Goal: Task Accomplishment & Management: Use online tool/utility

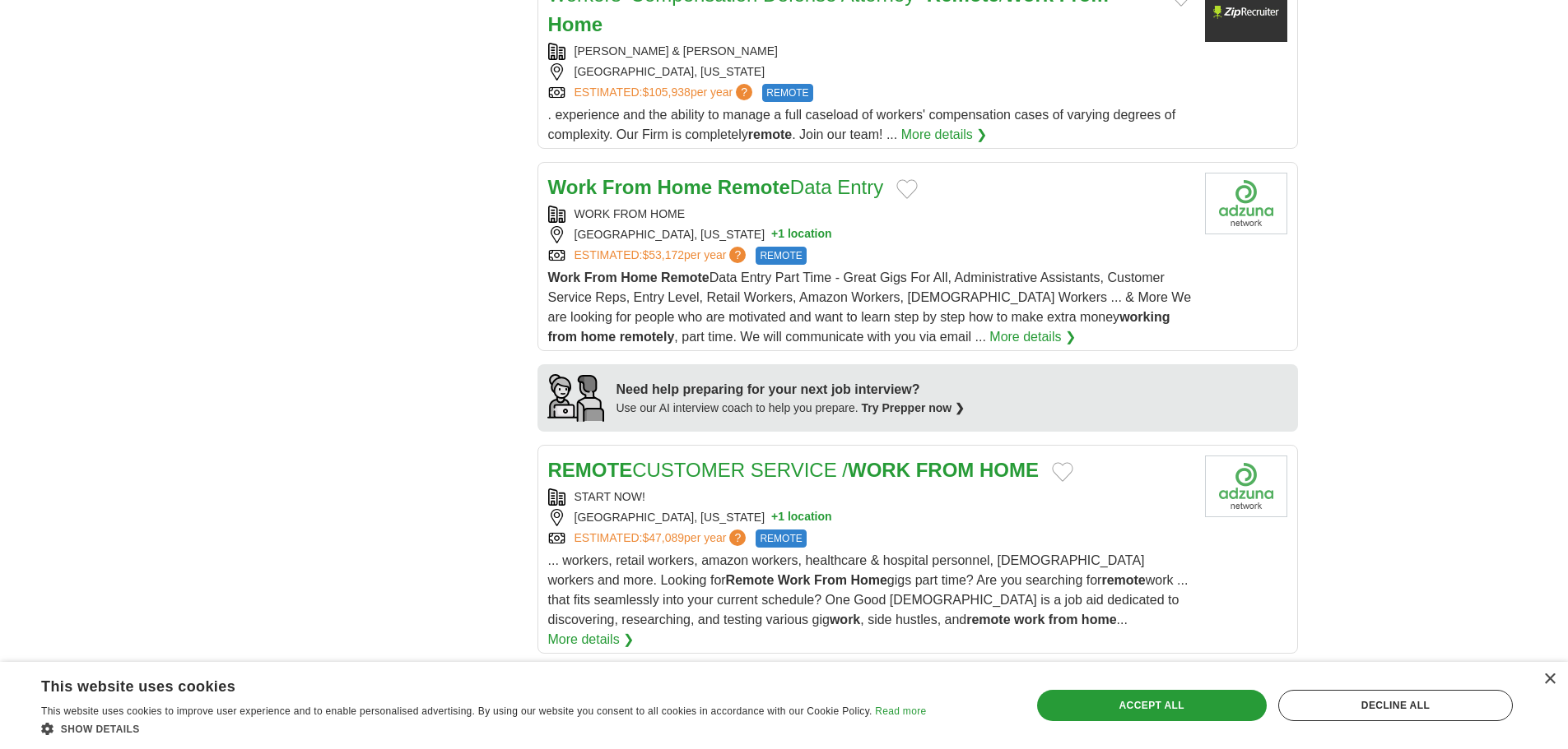
scroll to position [1152, 0]
click at [915, 178] on button "Add to favorite jobs" at bounding box center [906, 187] width 21 height 19
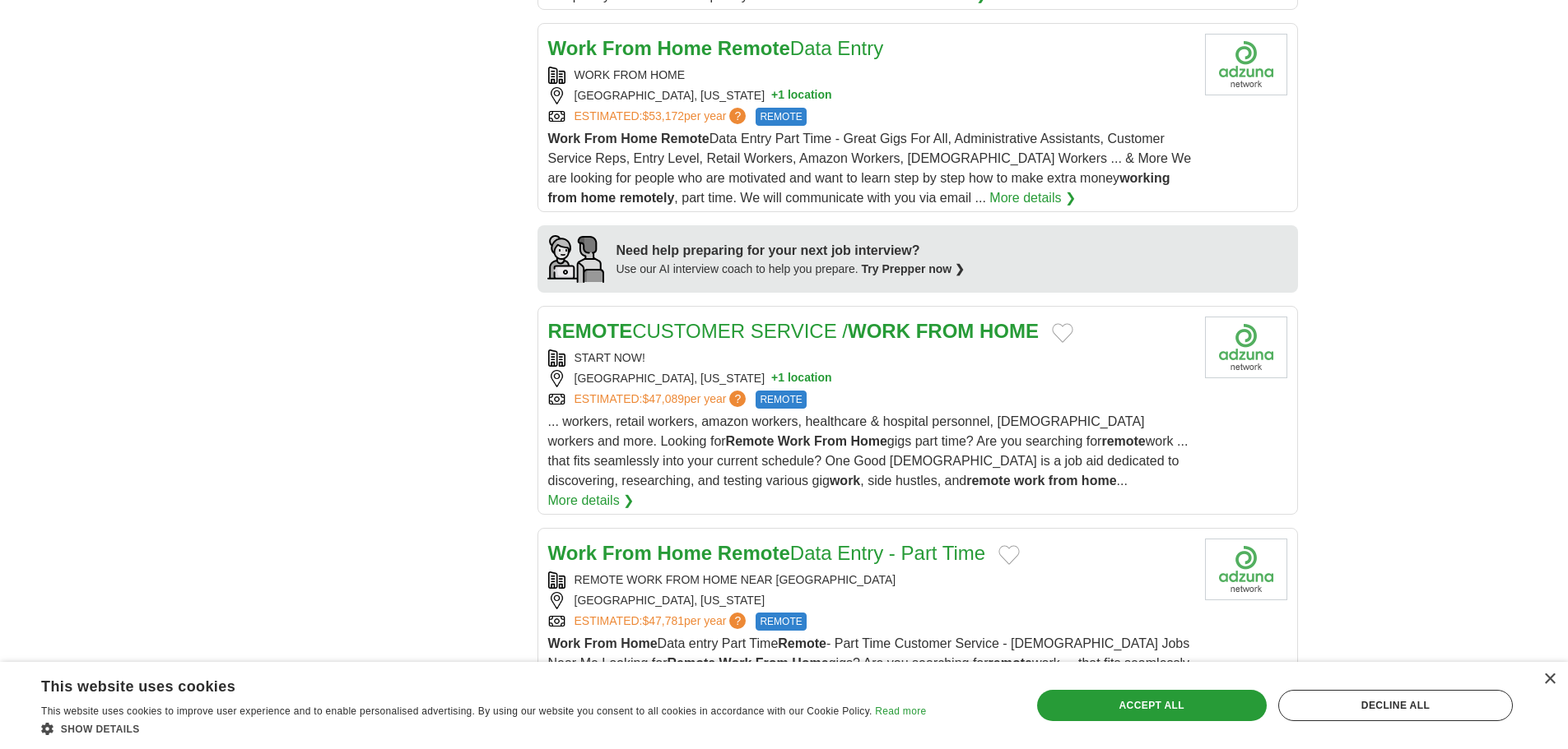
scroll to position [1398, 0]
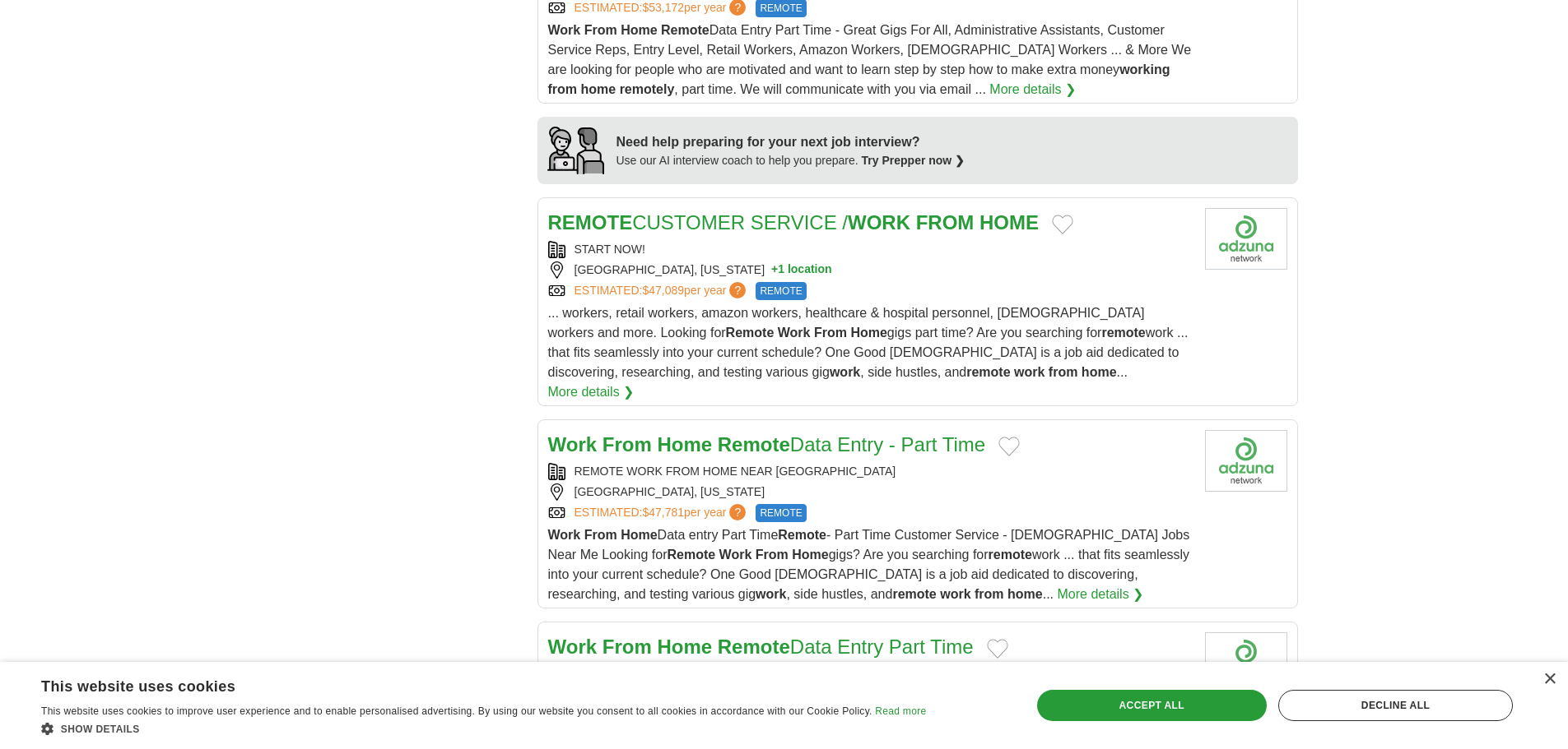
click at [1073, 214] on button "Add to favorite jobs" at bounding box center [1062, 223] width 21 height 19
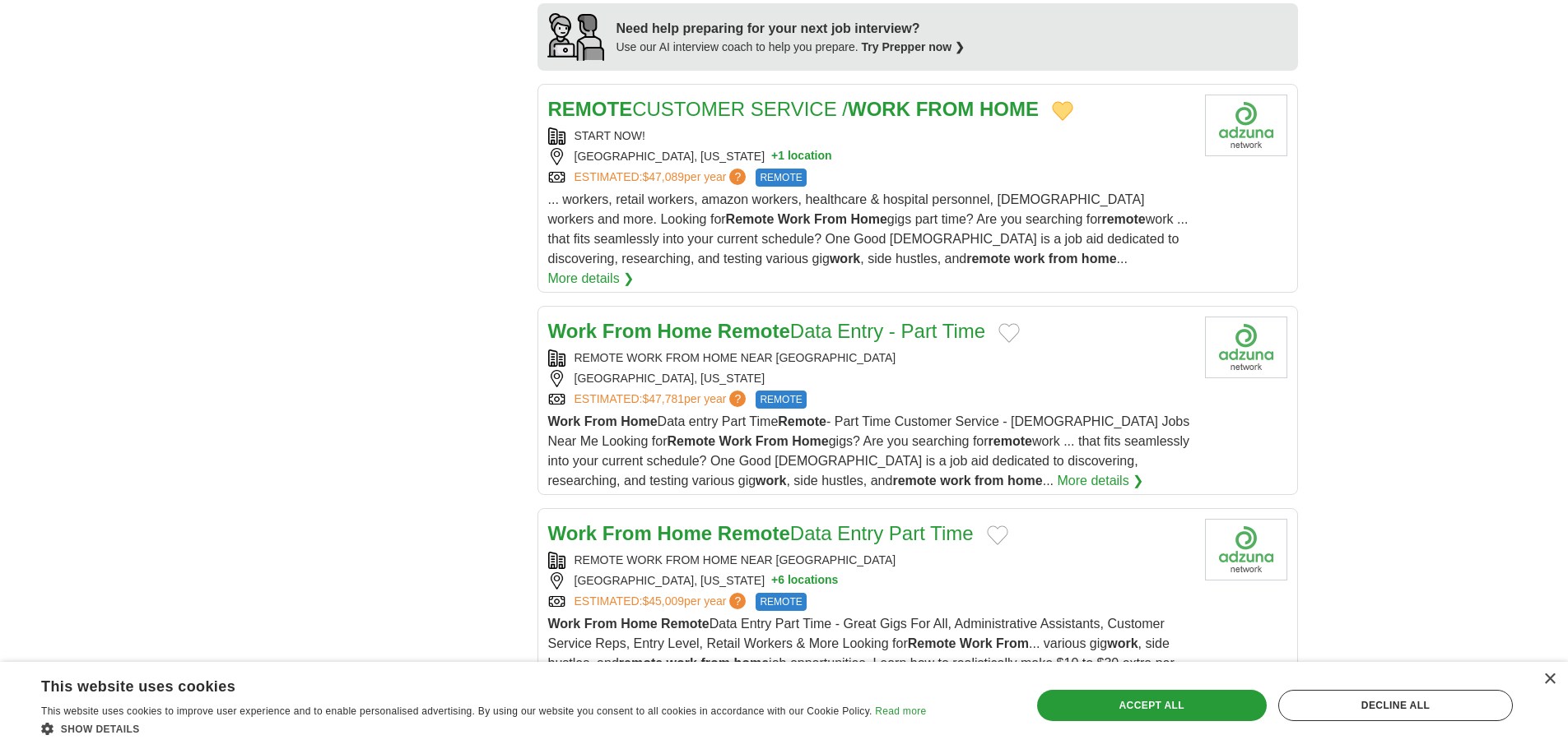
scroll to position [1563, 0]
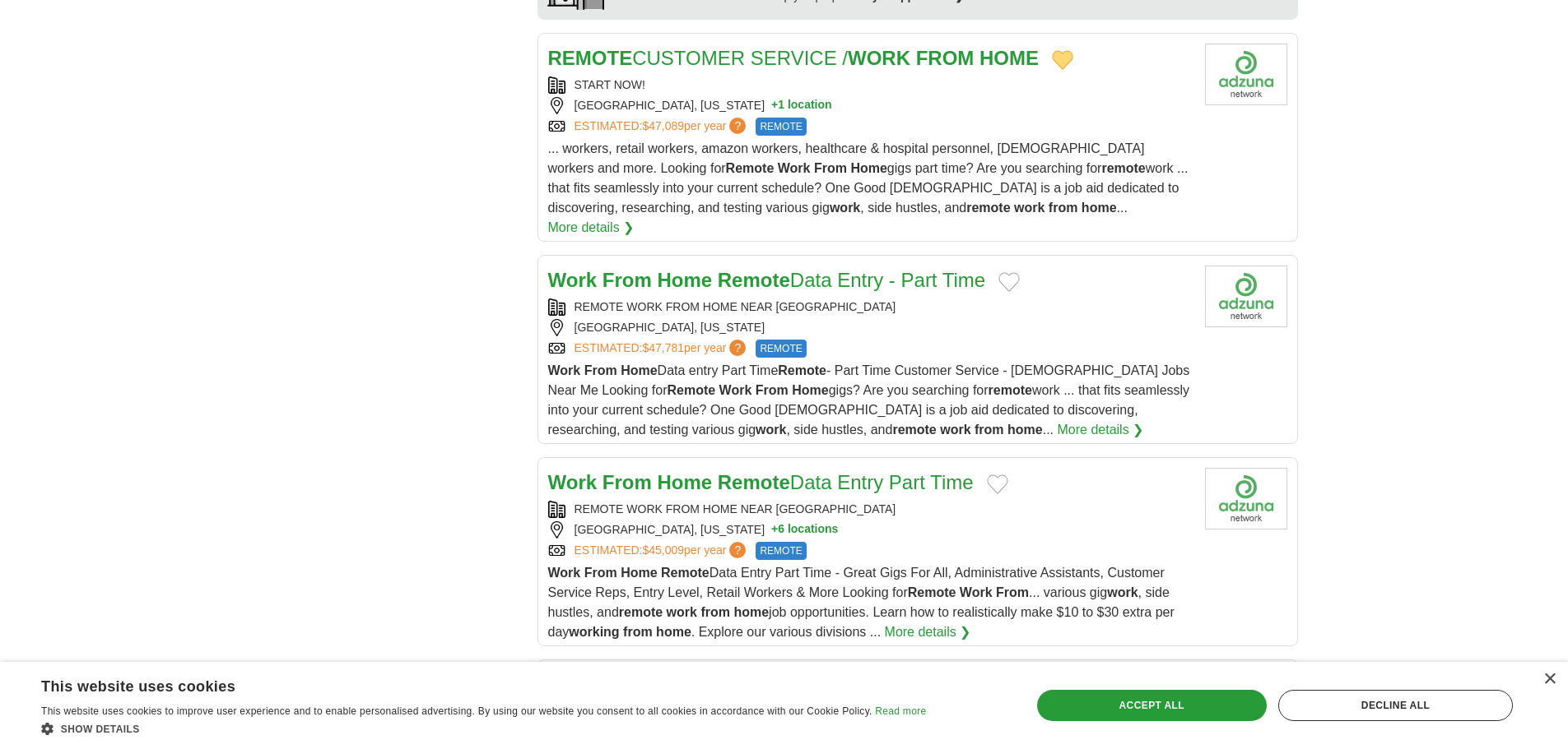
click at [1017, 272] on button "Add to favorite jobs" at bounding box center [1008, 282] width 21 height 19
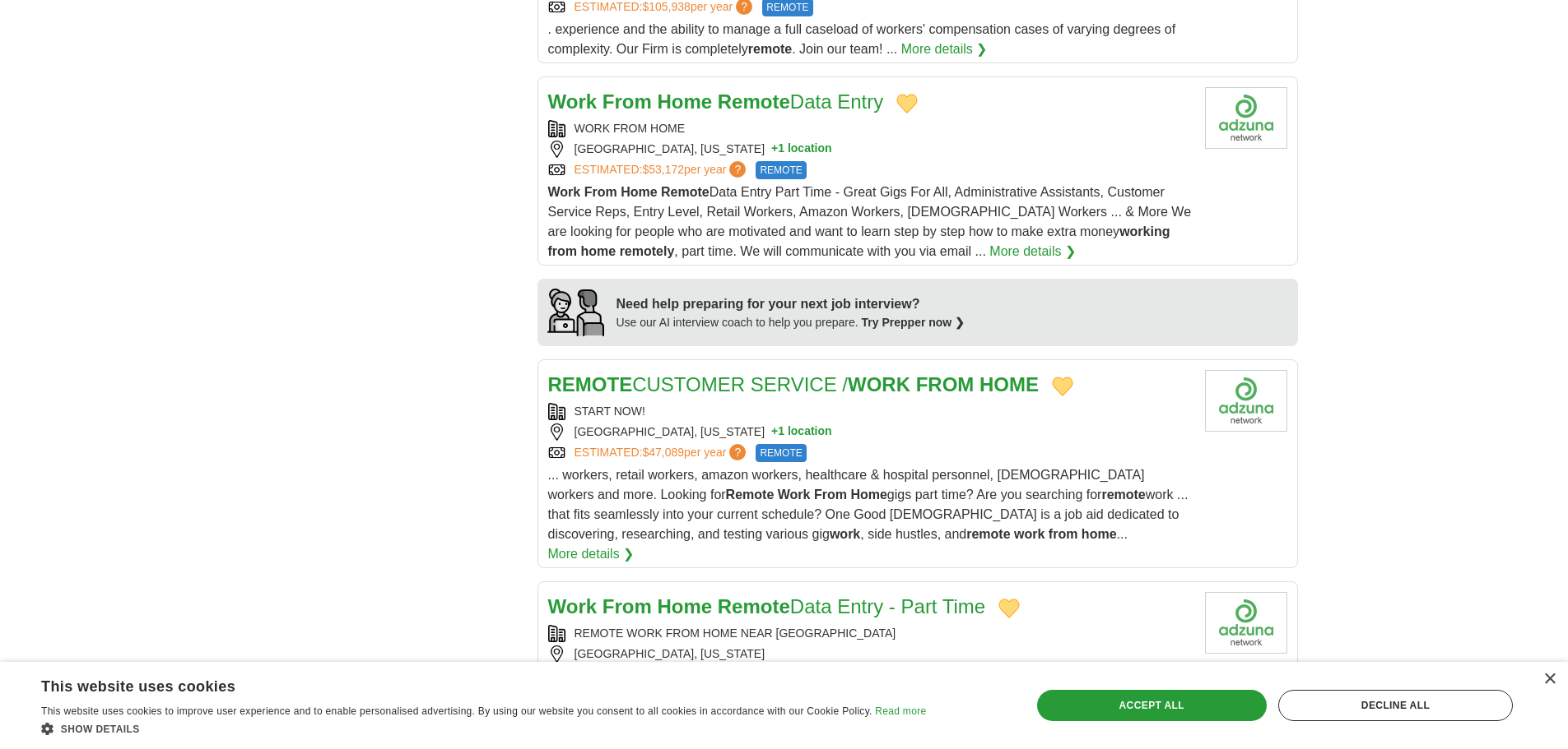
scroll to position [1152, 0]
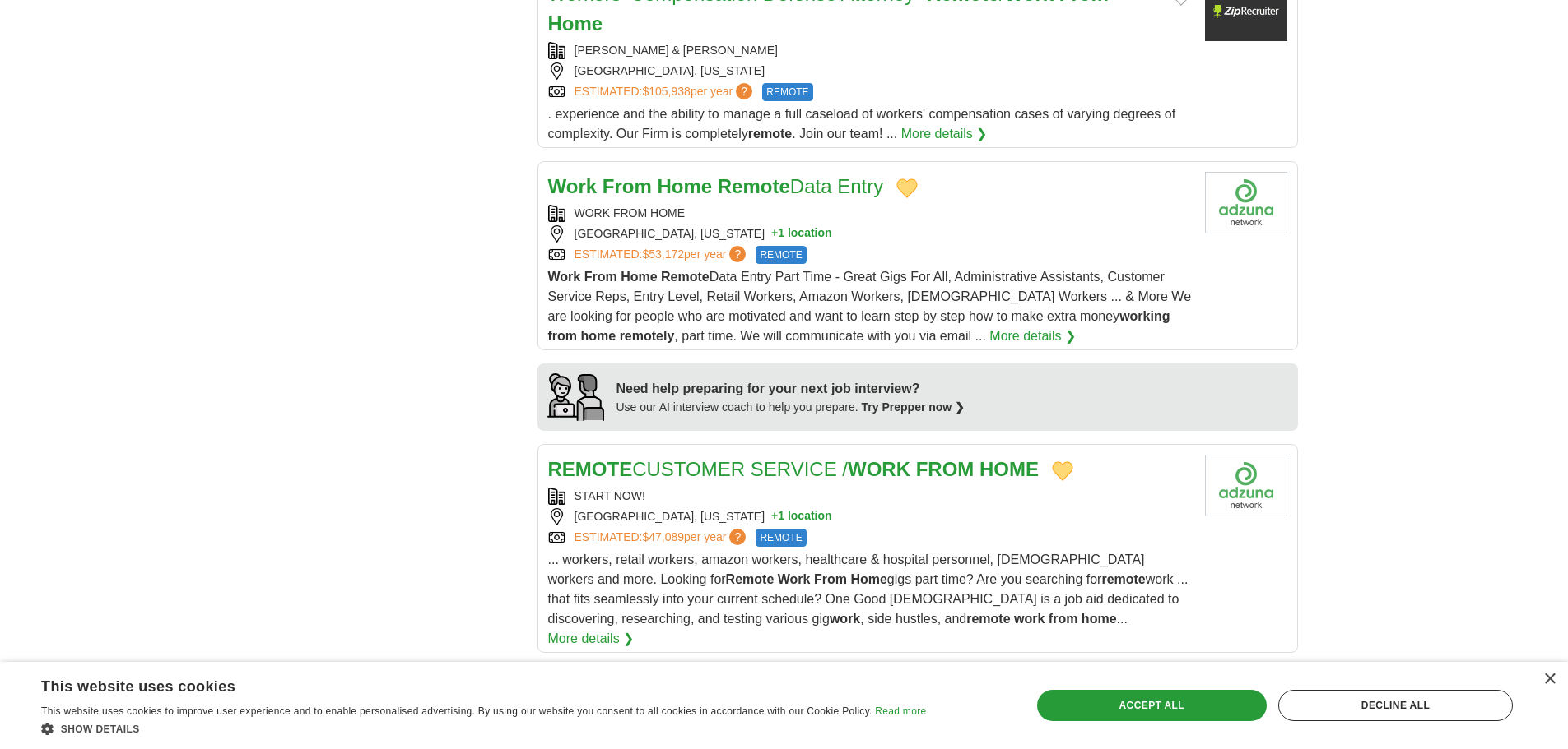
click at [910, 178] on button "Add to favorite jobs" at bounding box center [906, 187] width 21 height 19
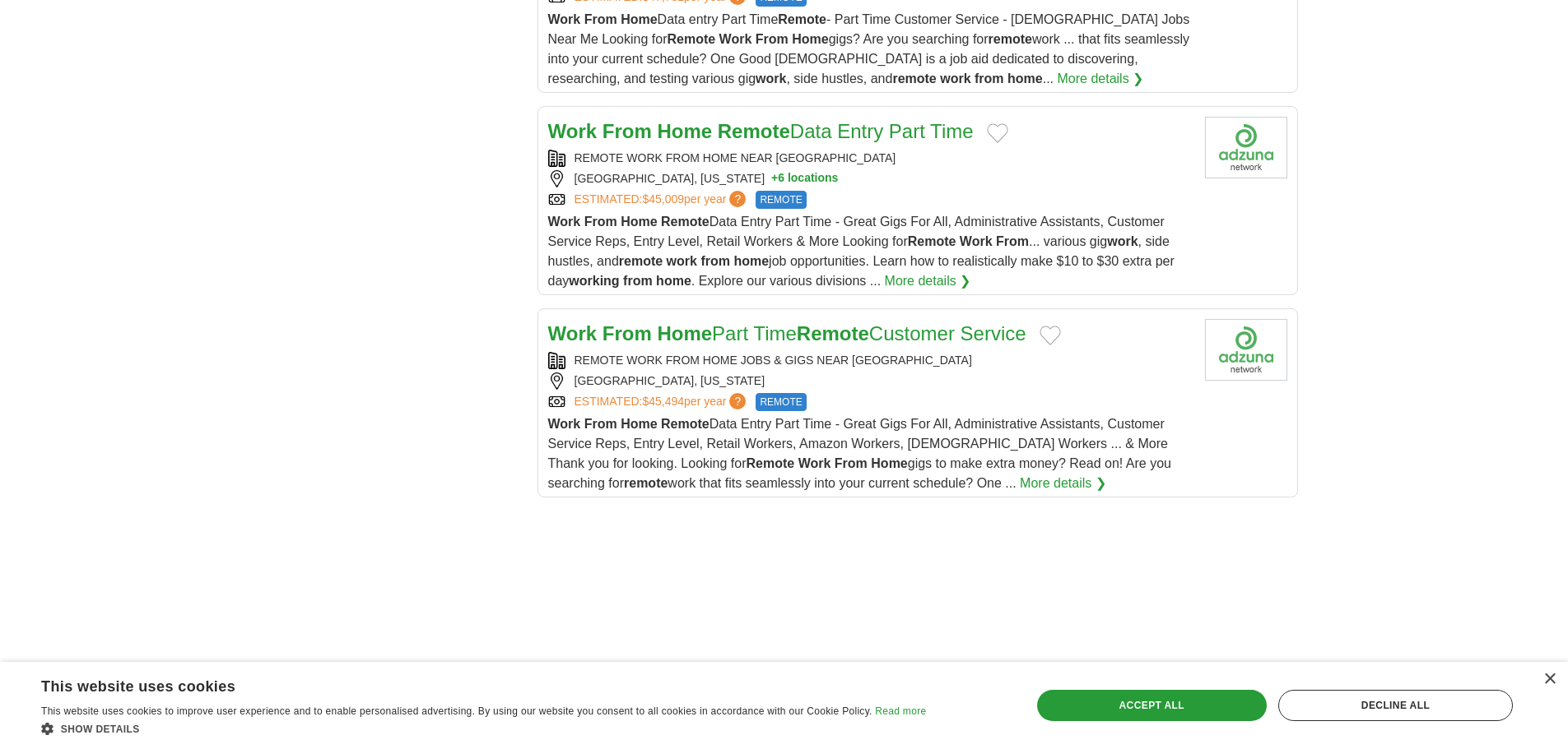
scroll to position [1974, 0]
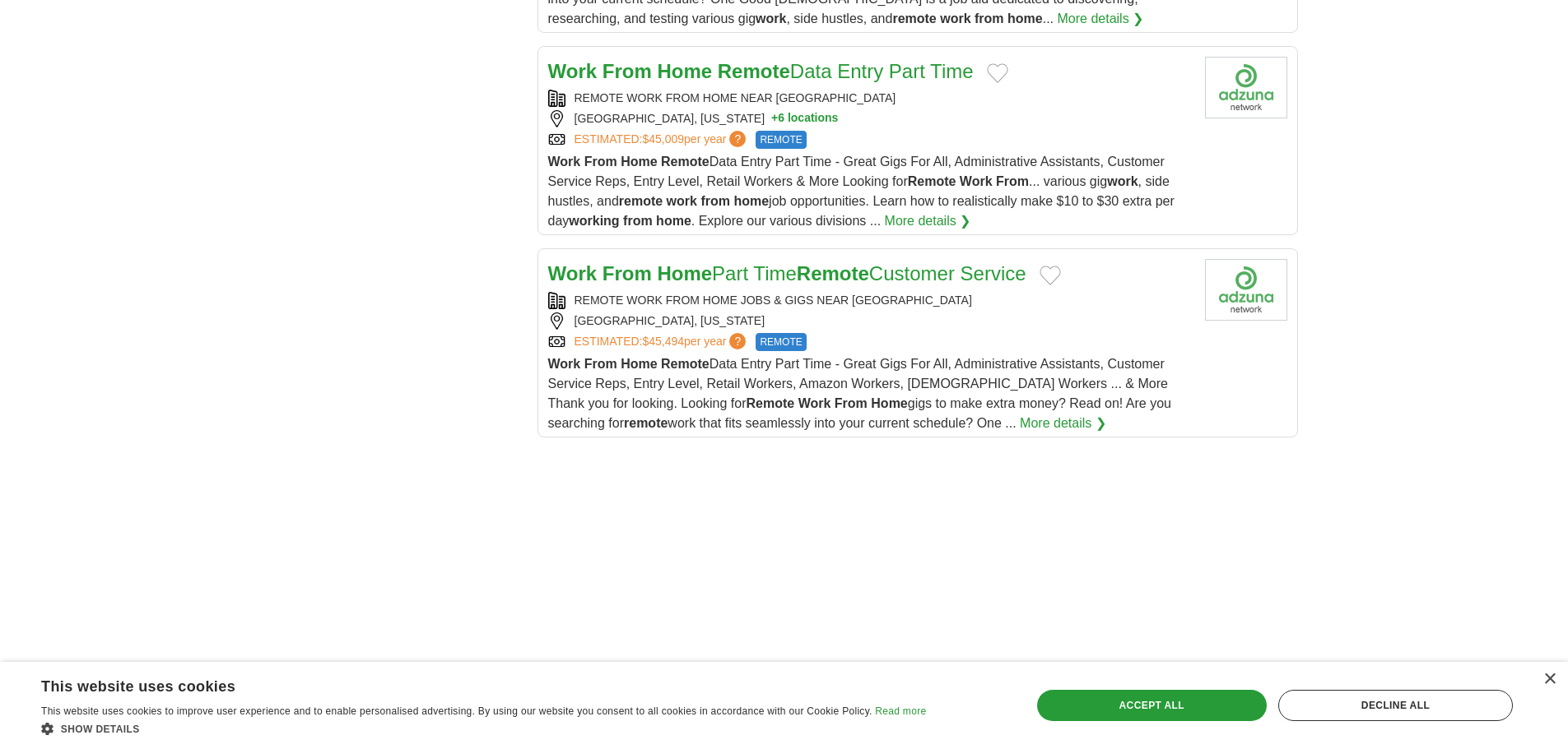
click at [1019, 414] on link "More details ❯" at bounding box center [1063, 423] width 87 height 19
click at [977, 333] on div "ESTIMATED: $45,494 per year ? REMOTE" at bounding box center [869, 343] width 643 height 18
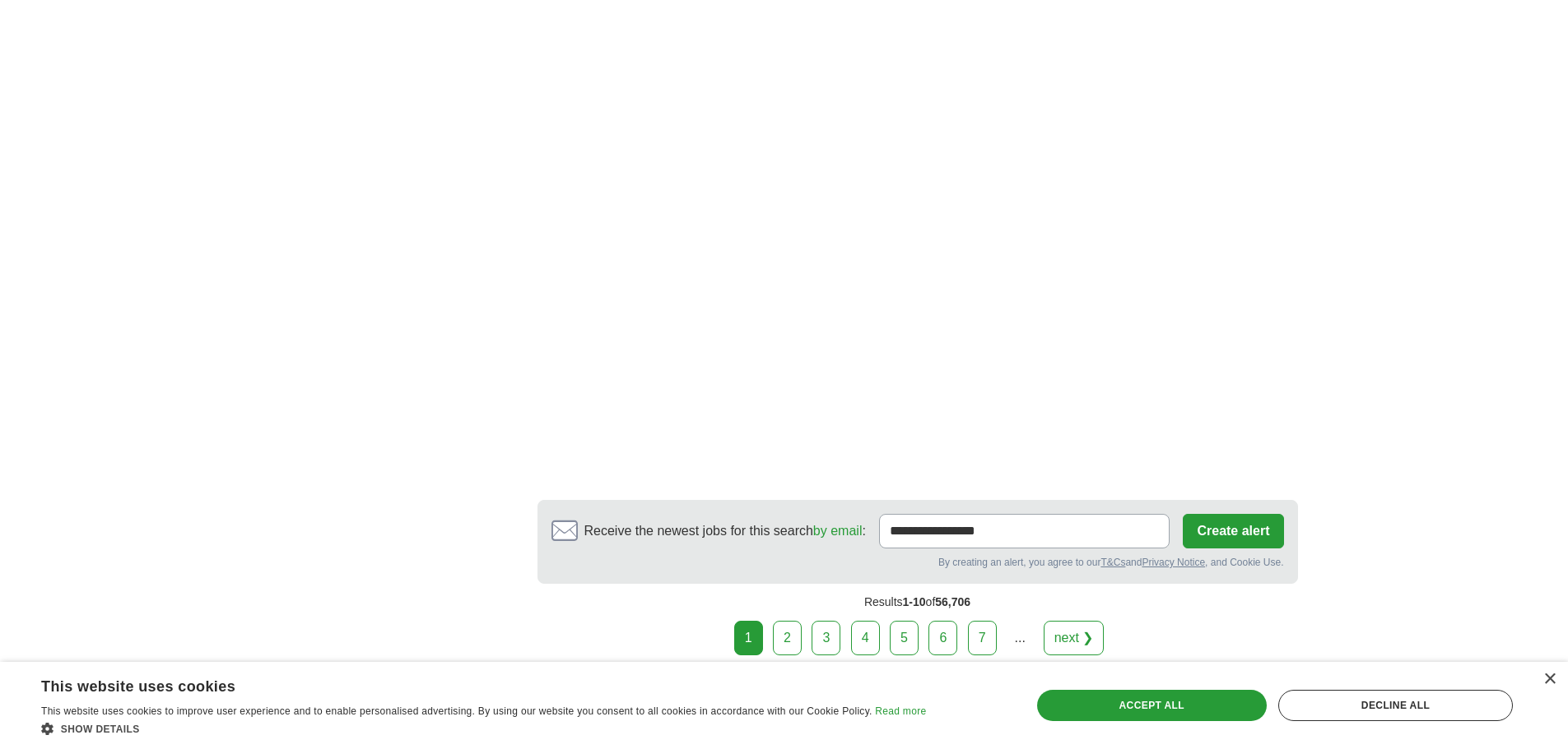
scroll to position [3176, 0]
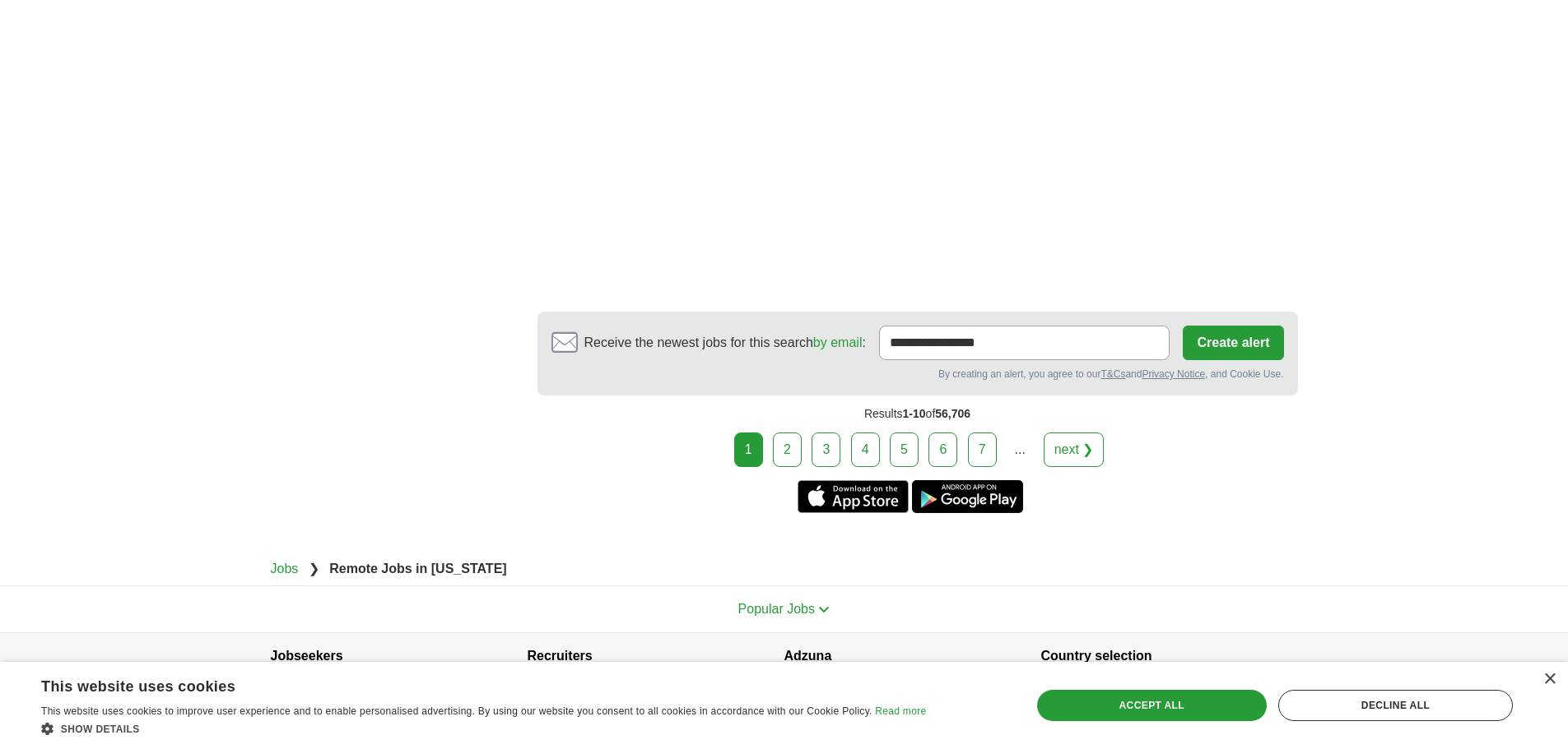
click at [866, 432] on link "4" at bounding box center [865, 449] width 29 height 34
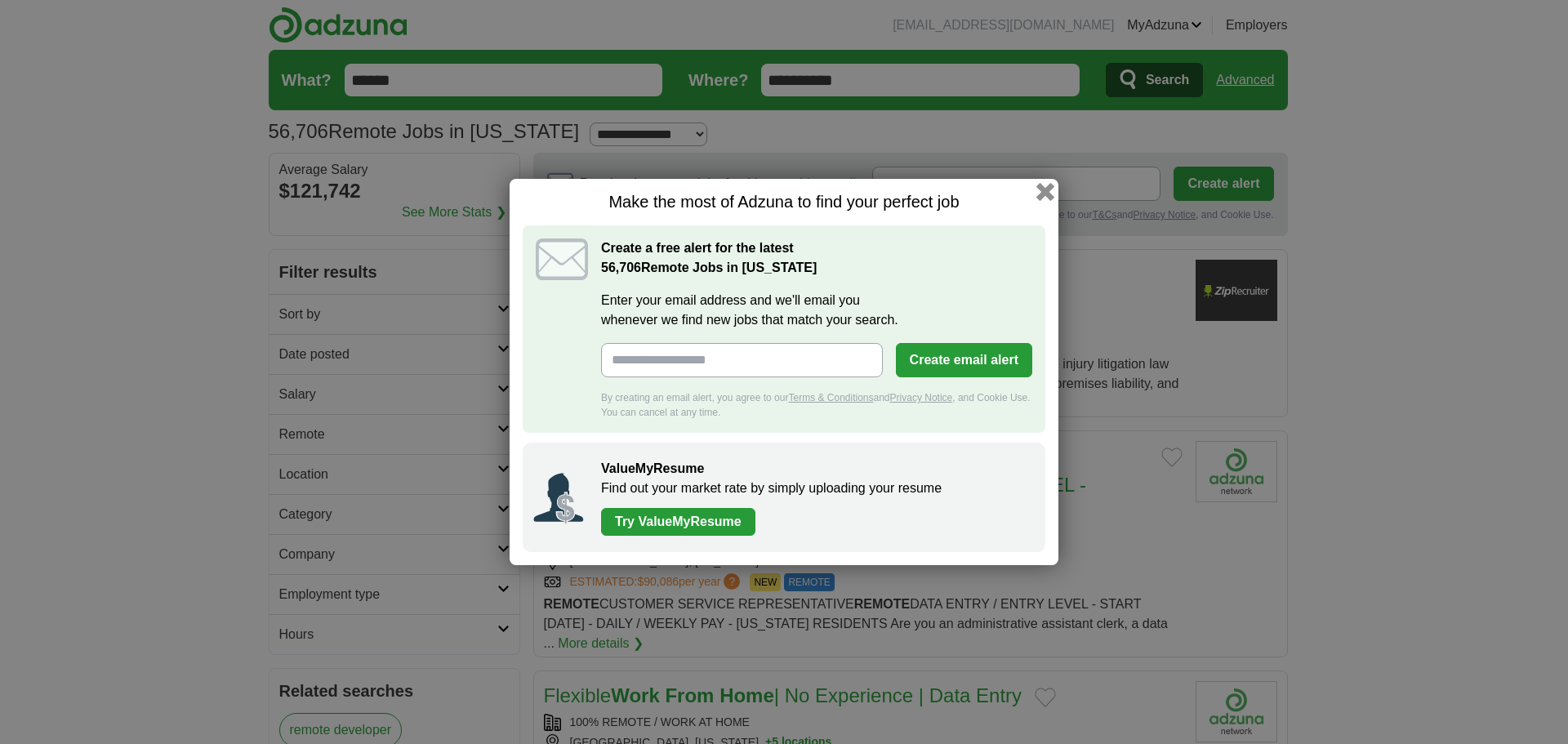
click at [1042, 190] on button "button" at bounding box center [1045, 192] width 18 height 18
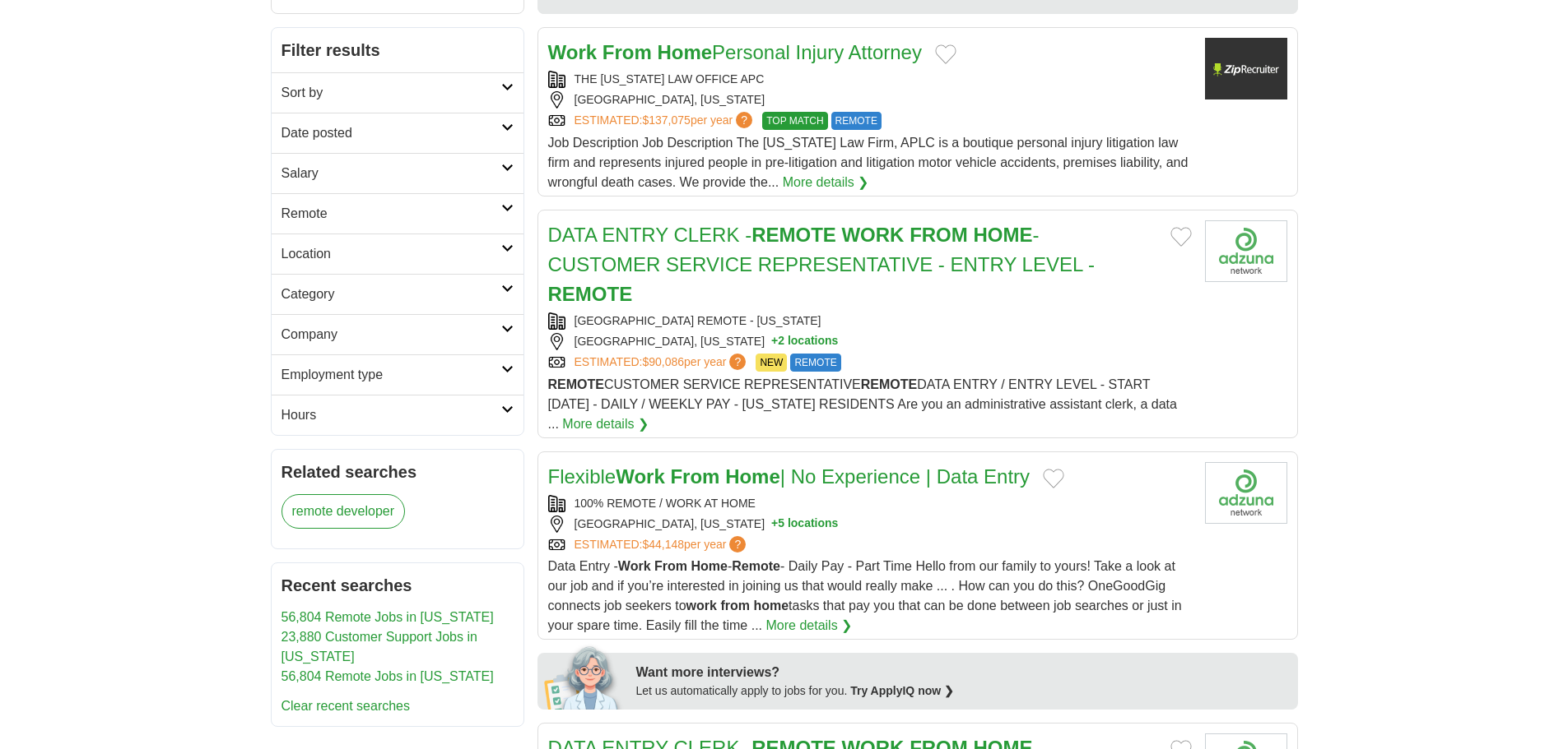
scroll to position [247, 0]
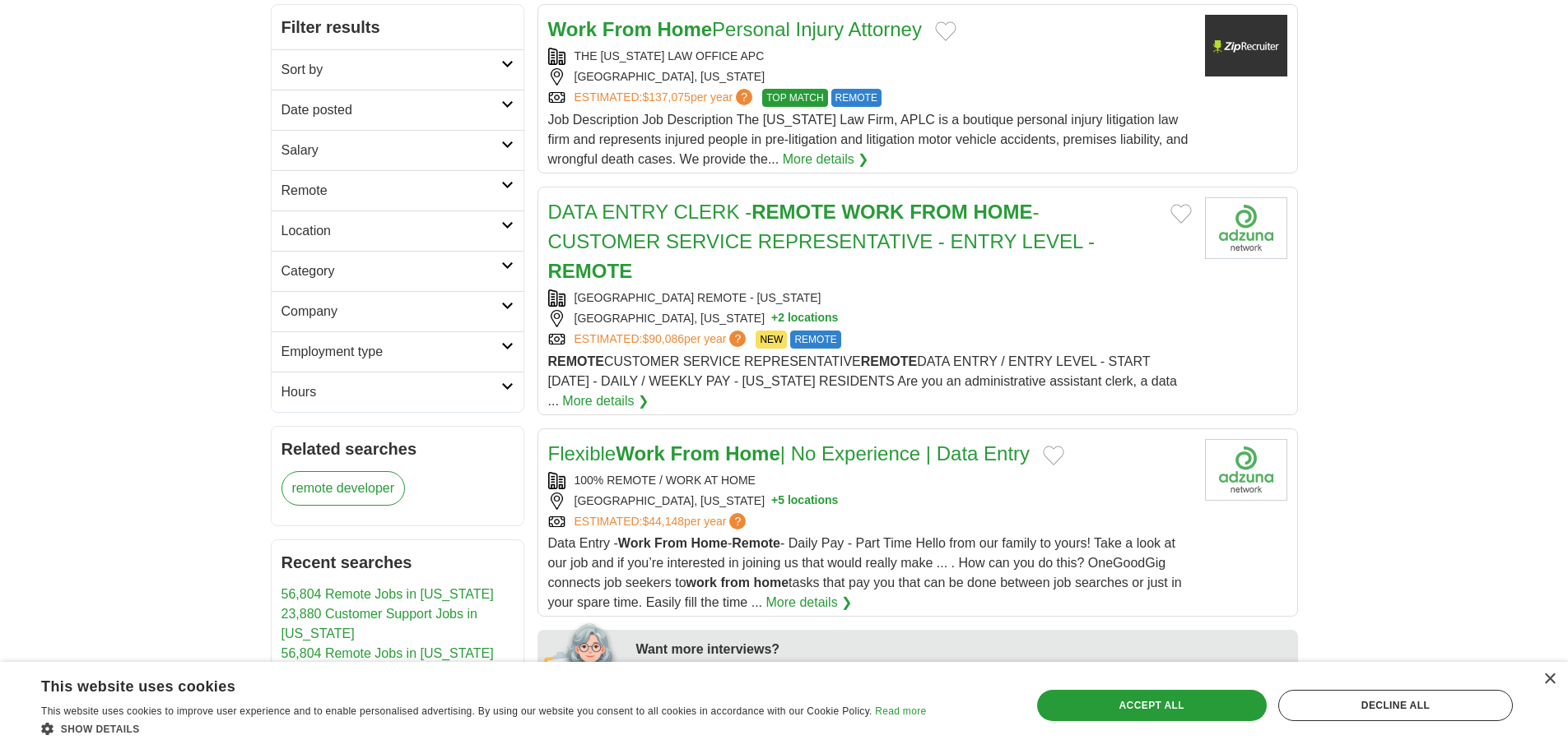
click at [656, 455] on strong "Work" at bounding box center [639, 453] width 49 height 22
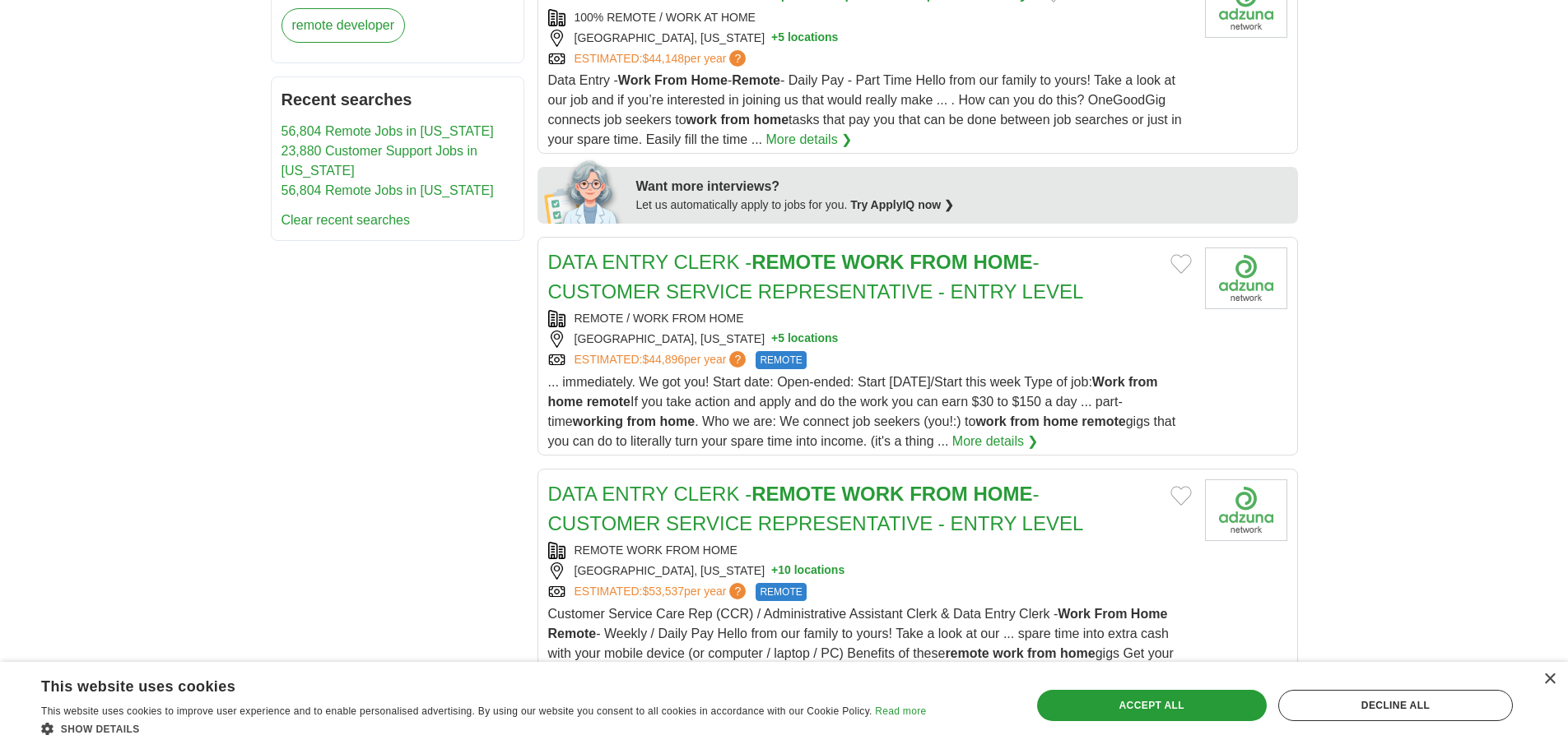
scroll to position [740, 0]
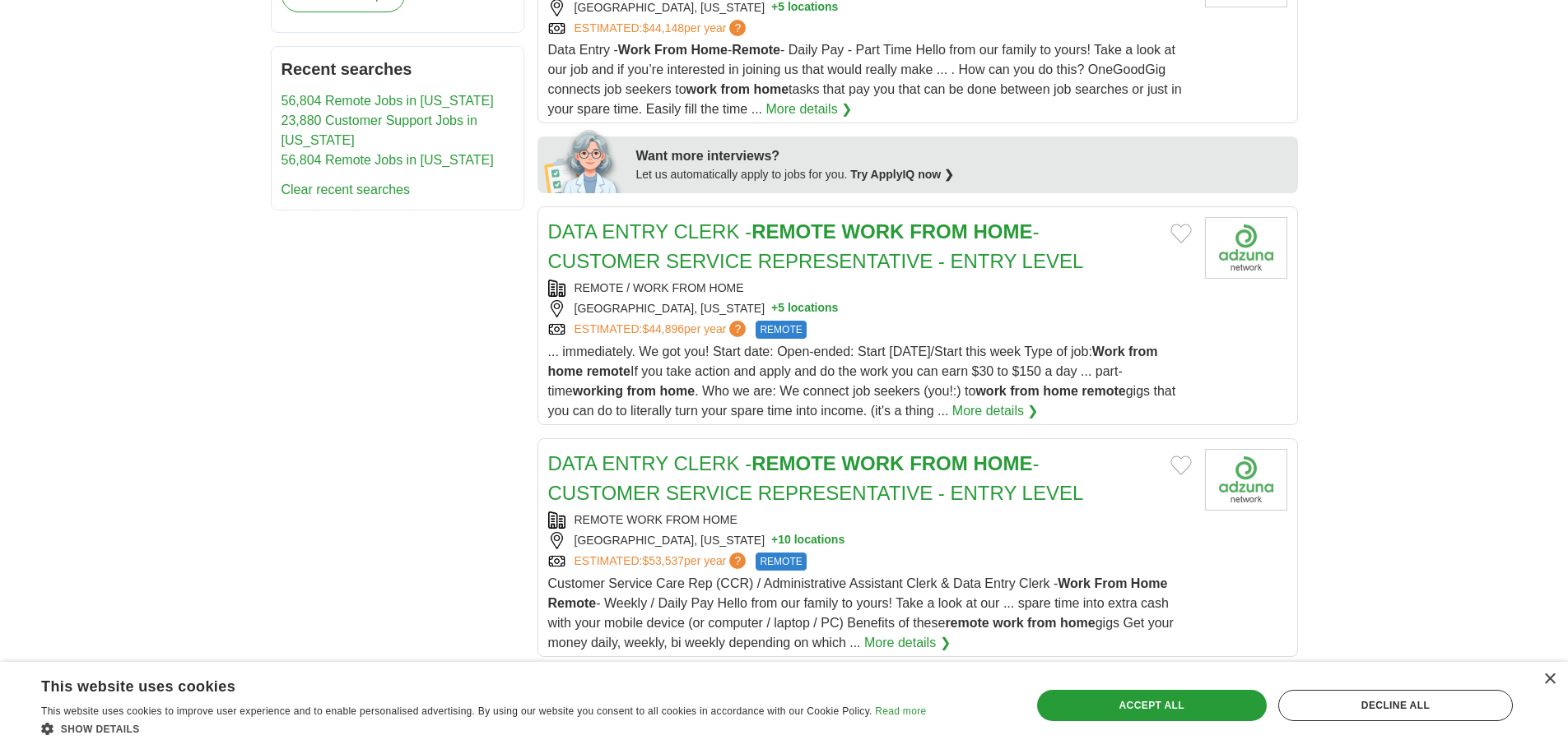
click at [869, 485] on link "DATA ENTRY CLERK - REMOTE WORK FROM HOME - CUSTOMER SERVICE REPRESENTATIVE - EN…" at bounding box center [816, 478] width 536 height 52
